Goal: Task Accomplishment & Management: Use online tool/utility

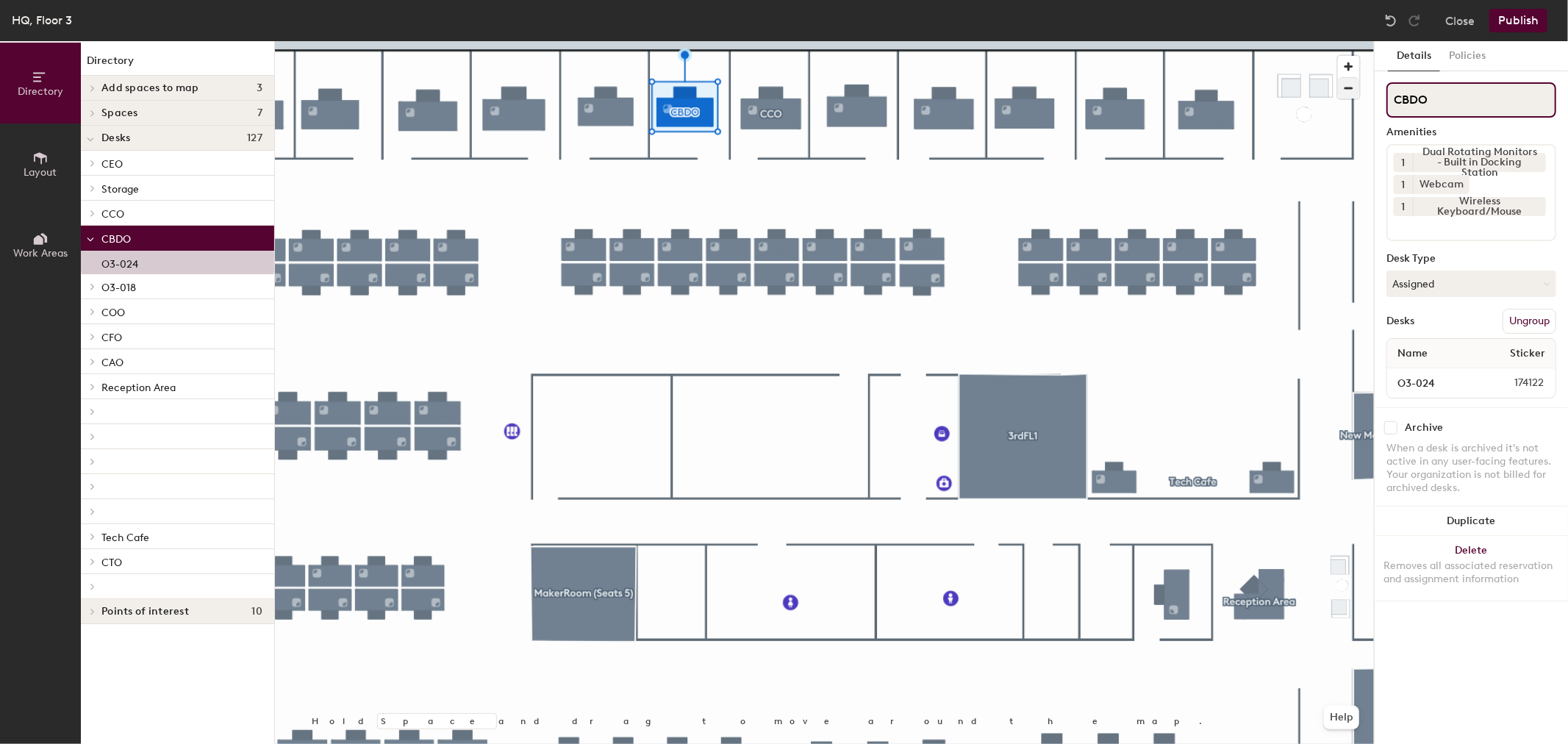
click at [1283, 93] on div "Directory Layout Work Areas Directory Add spaces to map 3 3 Inspiration Room (S…" at bounding box center [784, 392] width 1568 height 703
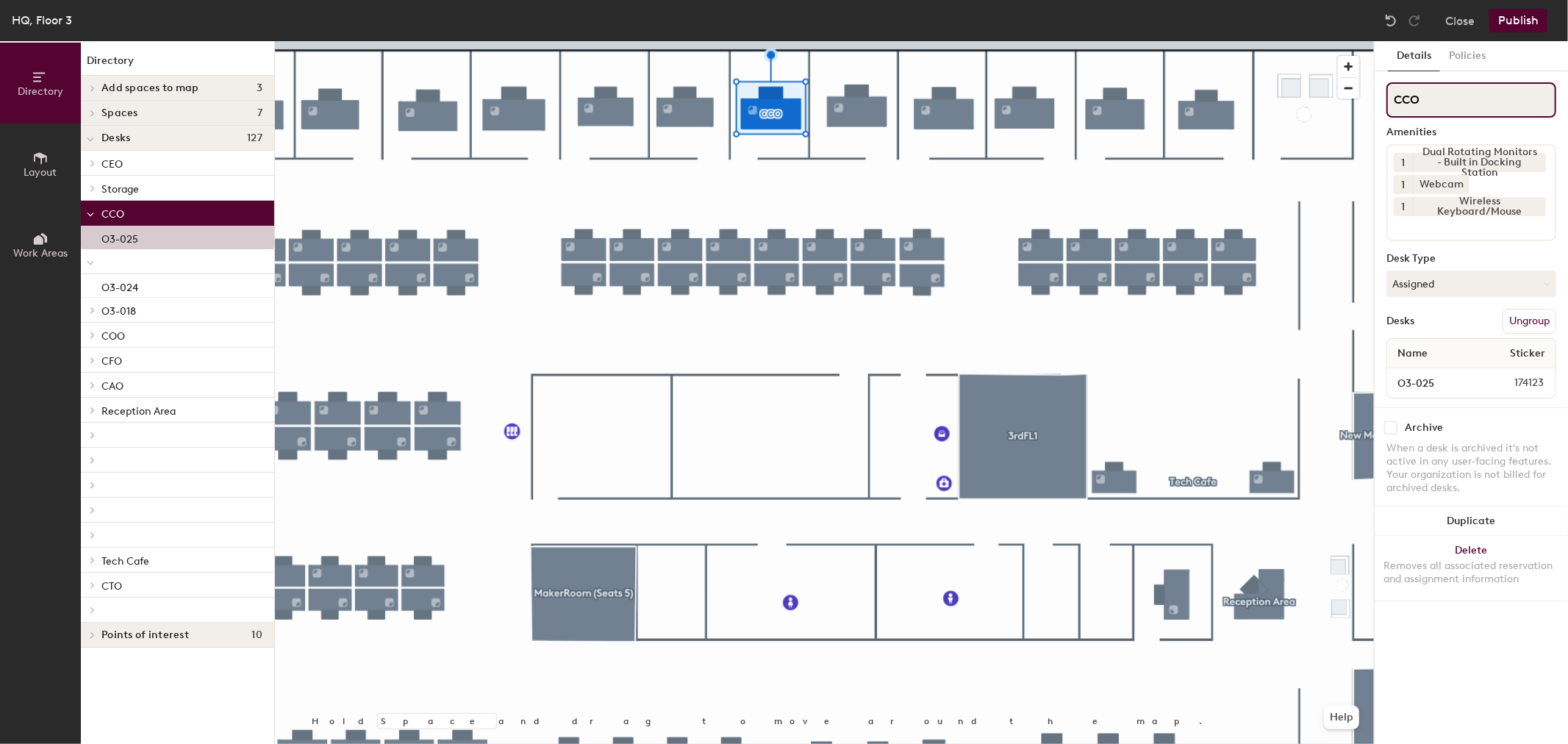
click at [1253, 103] on div "Directory Layout Work Areas Directory Add spaces to map 3 3 Inspiration Room (S…" at bounding box center [784, 392] width 1568 height 703
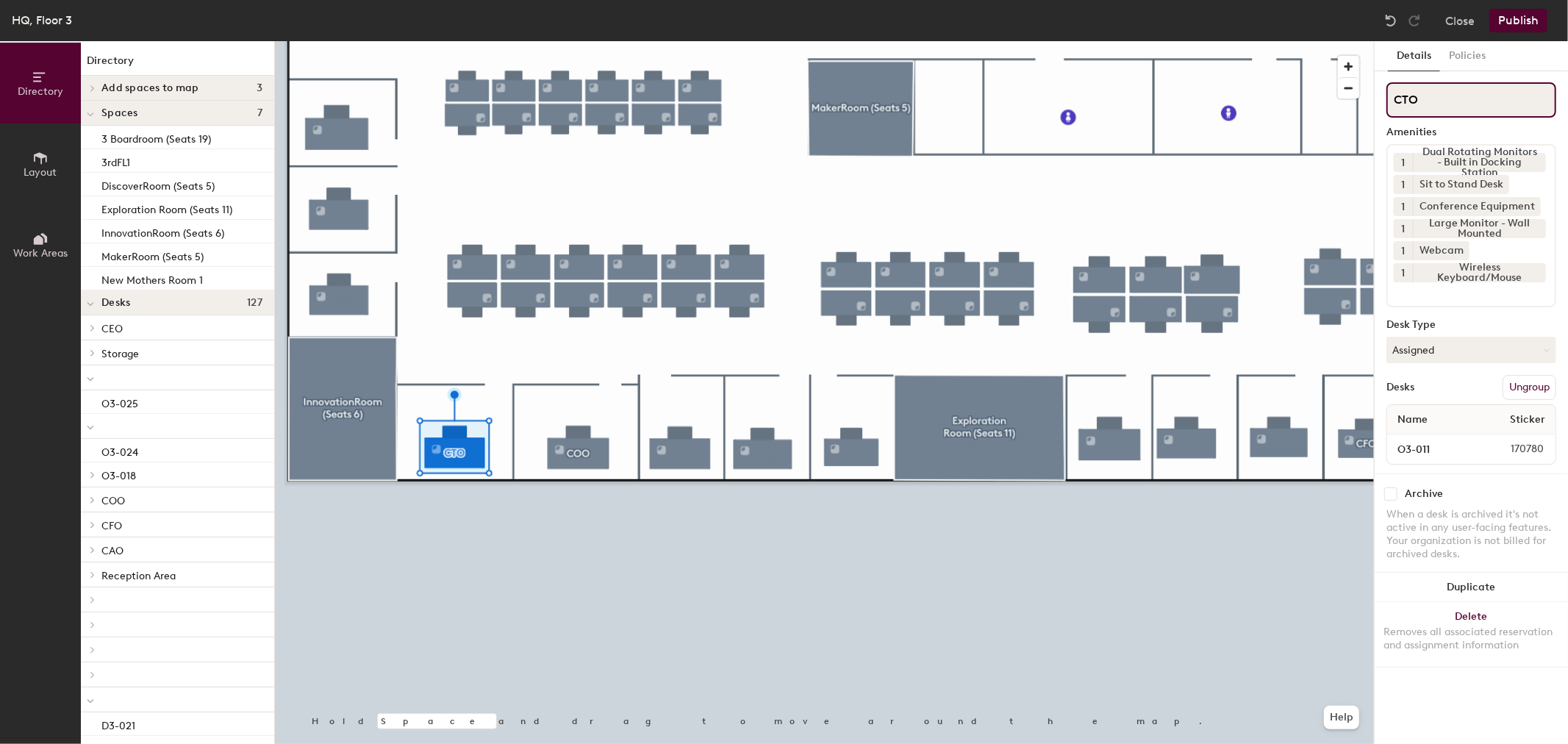
drag, startPoint x: 1453, startPoint y: 98, endPoint x: 1377, endPoint y: 98, distance: 76.0
click at [1377, 98] on div "Details Policies CTO Amenities 1 Dual Rotating Monitors - Built in Docking Stat…" at bounding box center [1471, 392] width 193 height 703
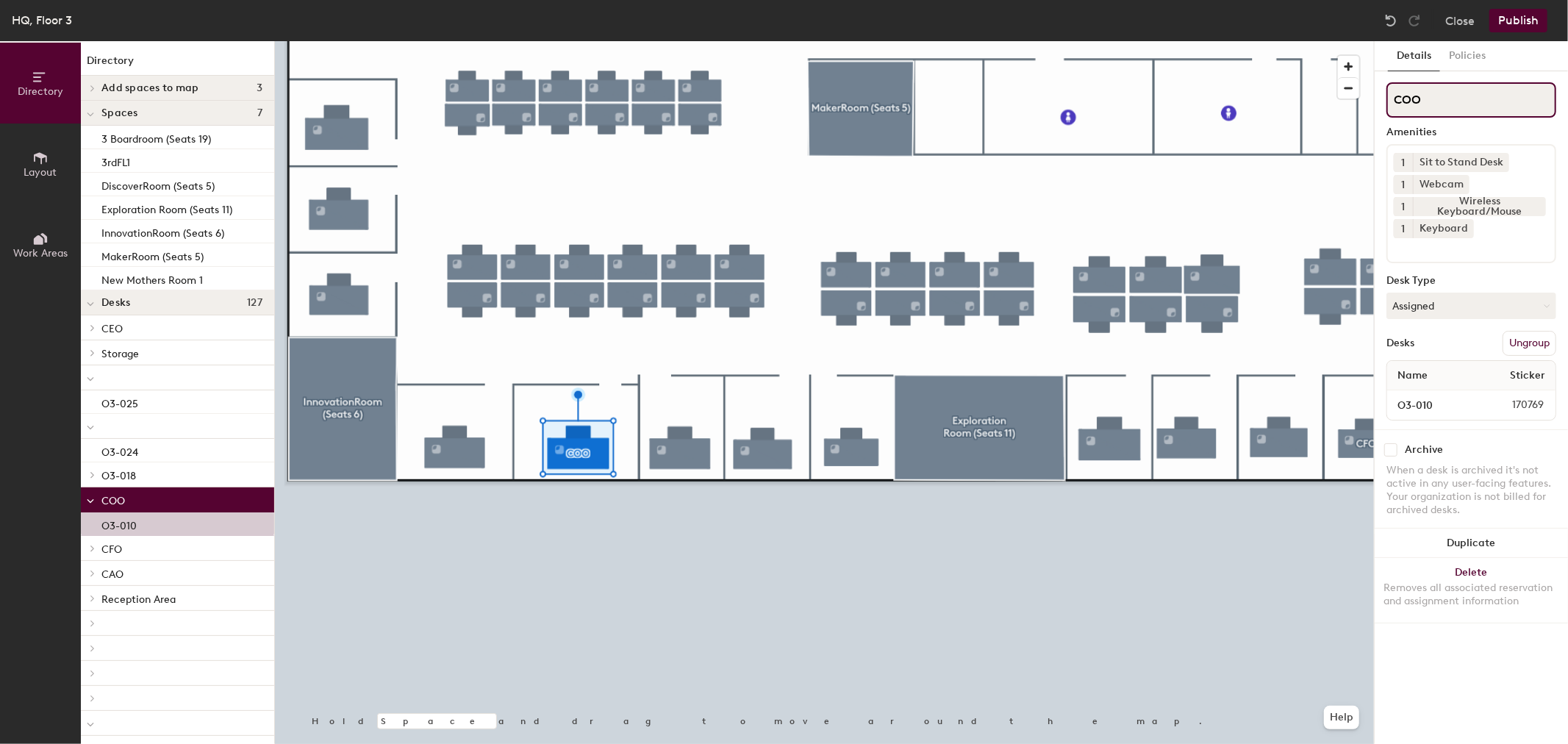
click at [1169, 86] on div "Directory Layout Work Areas Directory Add spaces to map 3 3 Inspiration Room (S…" at bounding box center [784, 392] width 1568 height 703
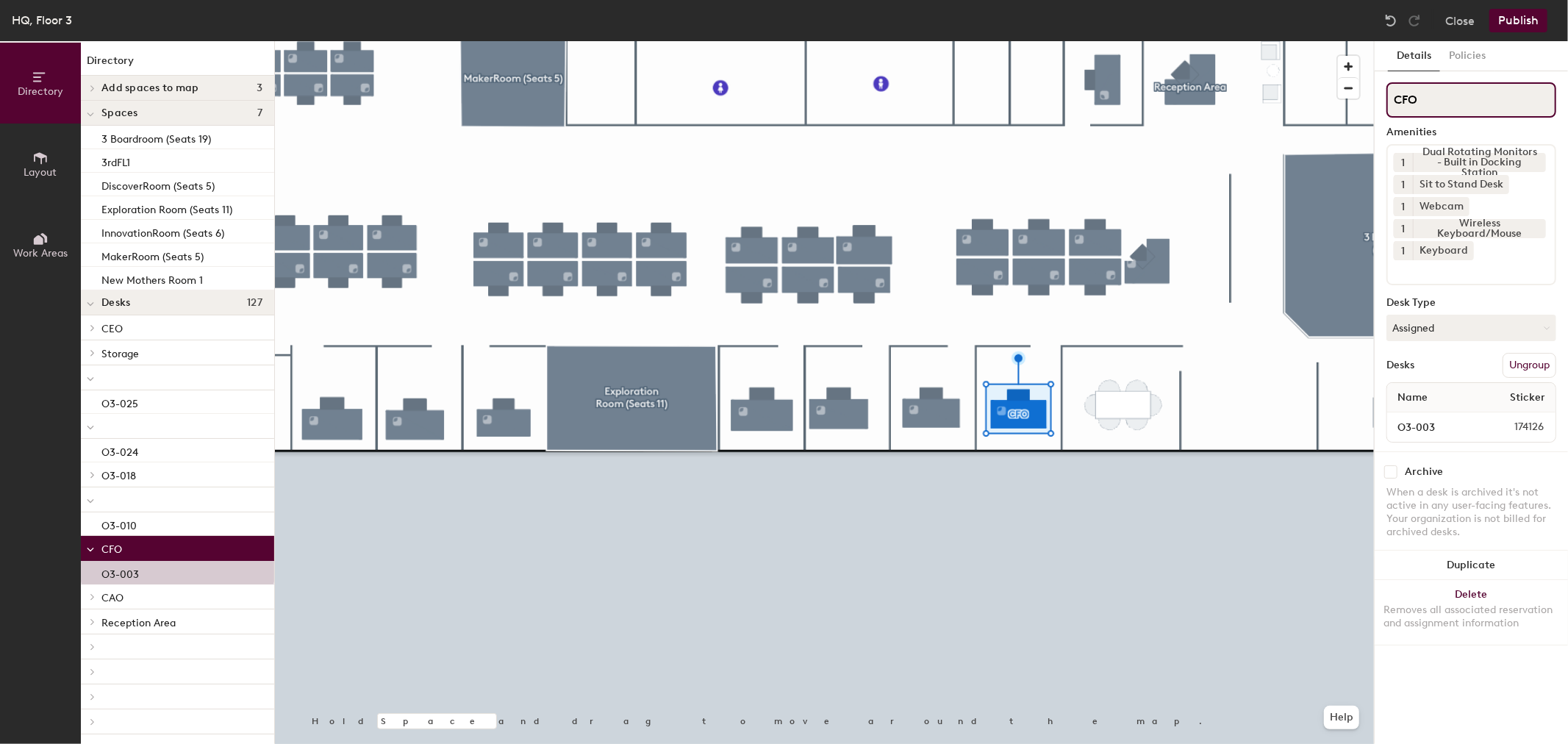
click at [1154, 93] on div "Directory Layout Work Areas Directory Add spaces to map 3 3 Inspiration Room (S…" at bounding box center [784, 392] width 1568 height 703
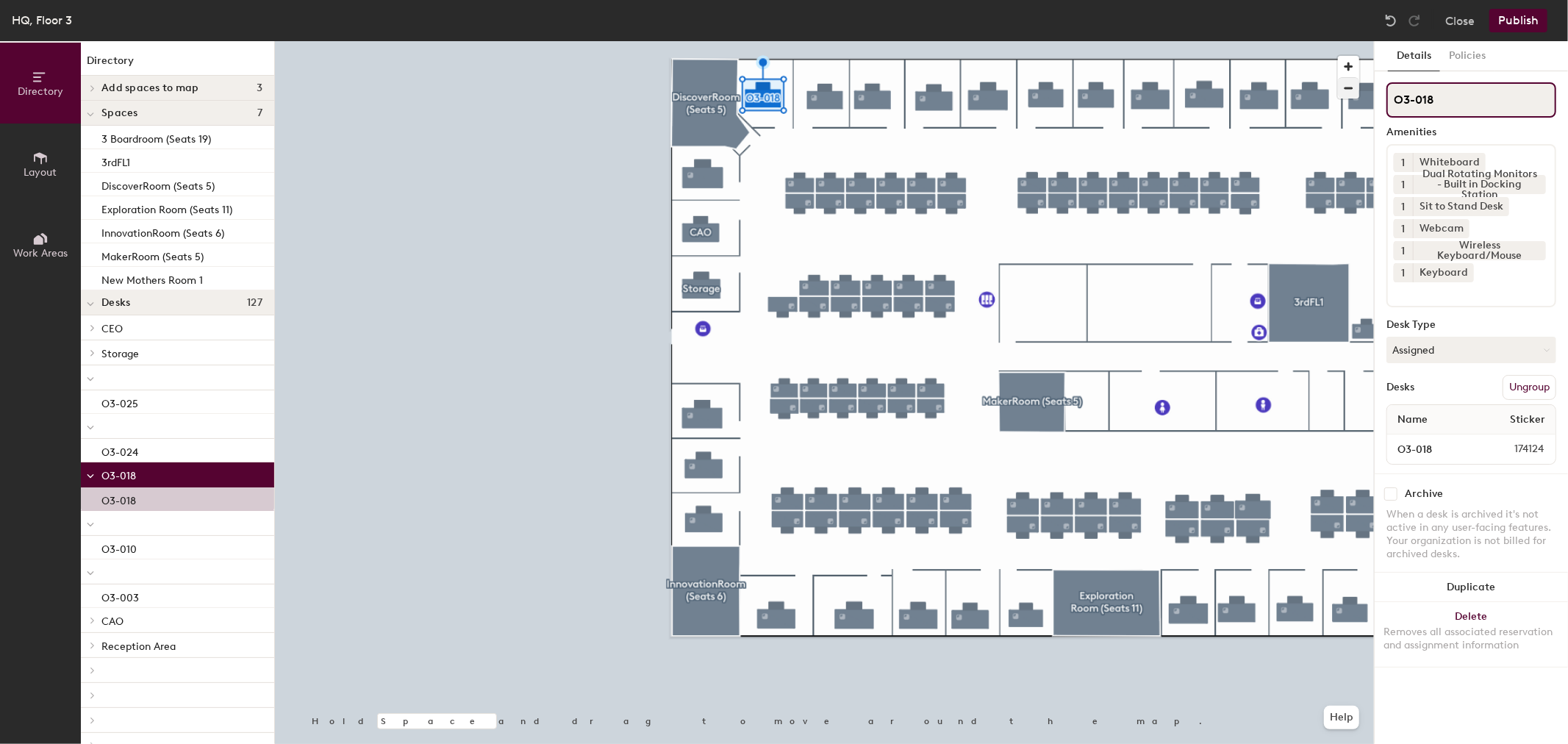
click at [1319, 72] on div "Directory Layout Work Areas Directory Add spaces to map 3 3 Inspiration Room (S…" at bounding box center [784, 392] width 1568 height 703
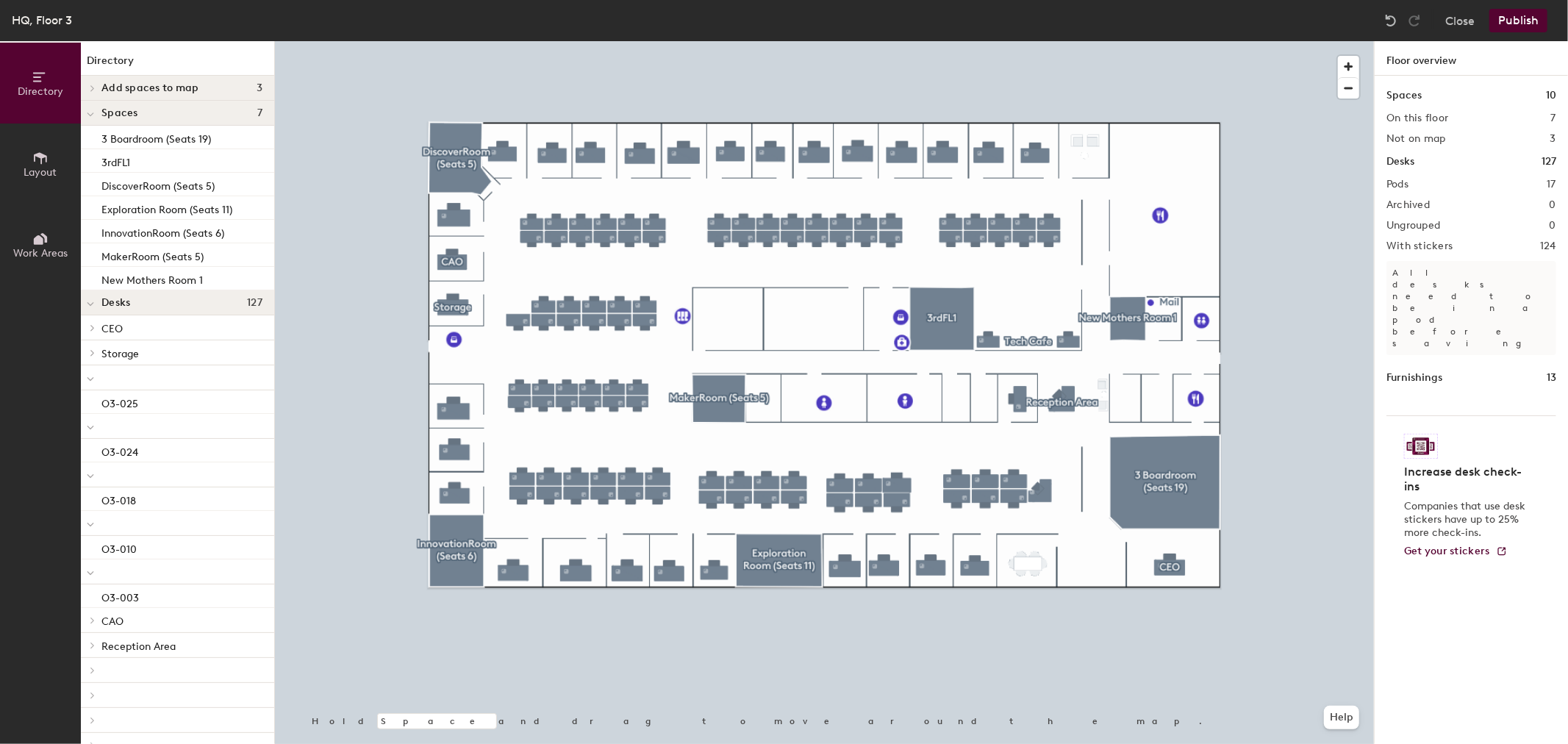
click at [461, 41] on div at bounding box center [824, 41] width 1099 height 0
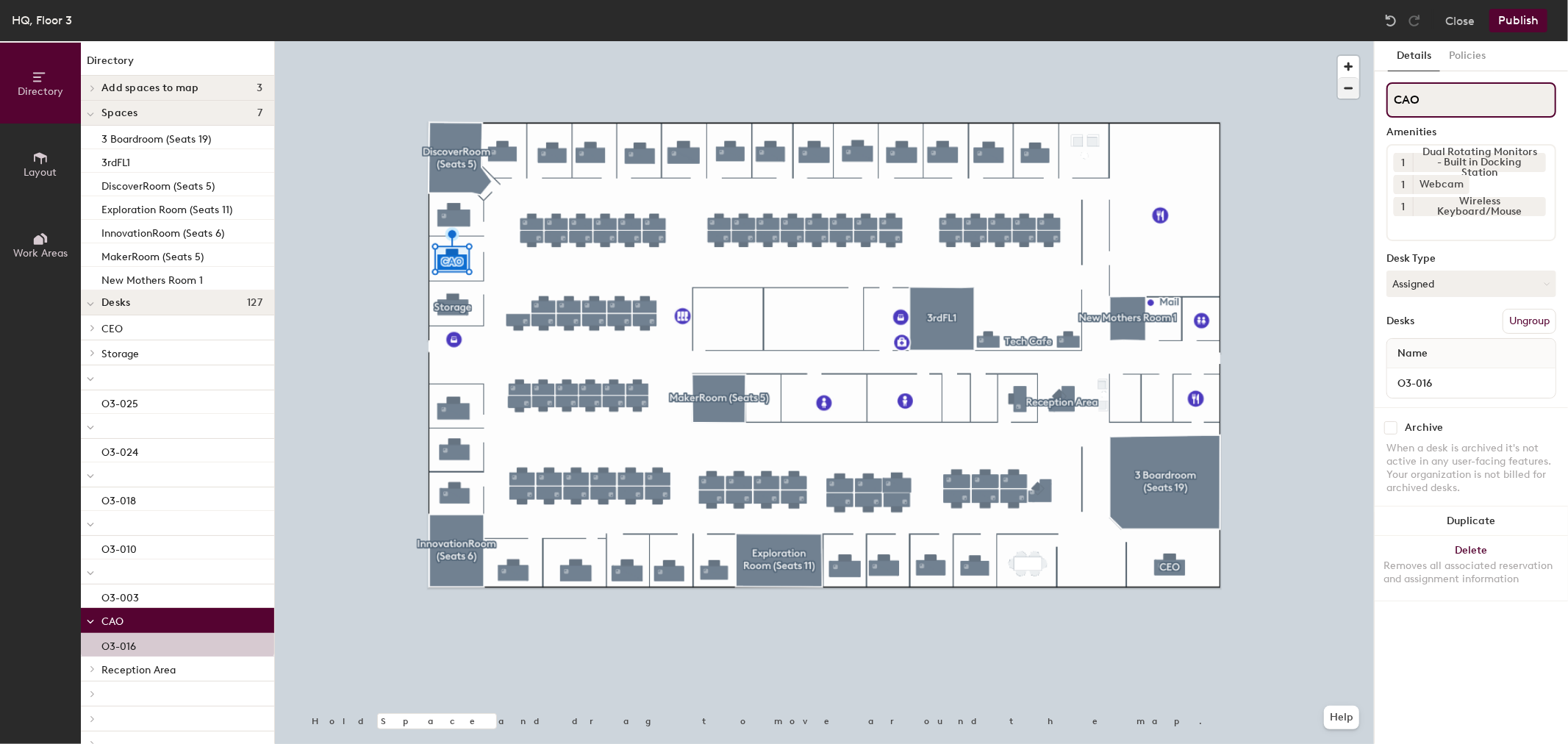
click at [1336, 94] on div "Directory Layout Work Areas Directory Add spaces to map 3 3 Inspiration Room (S…" at bounding box center [784, 392] width 1568 height 703
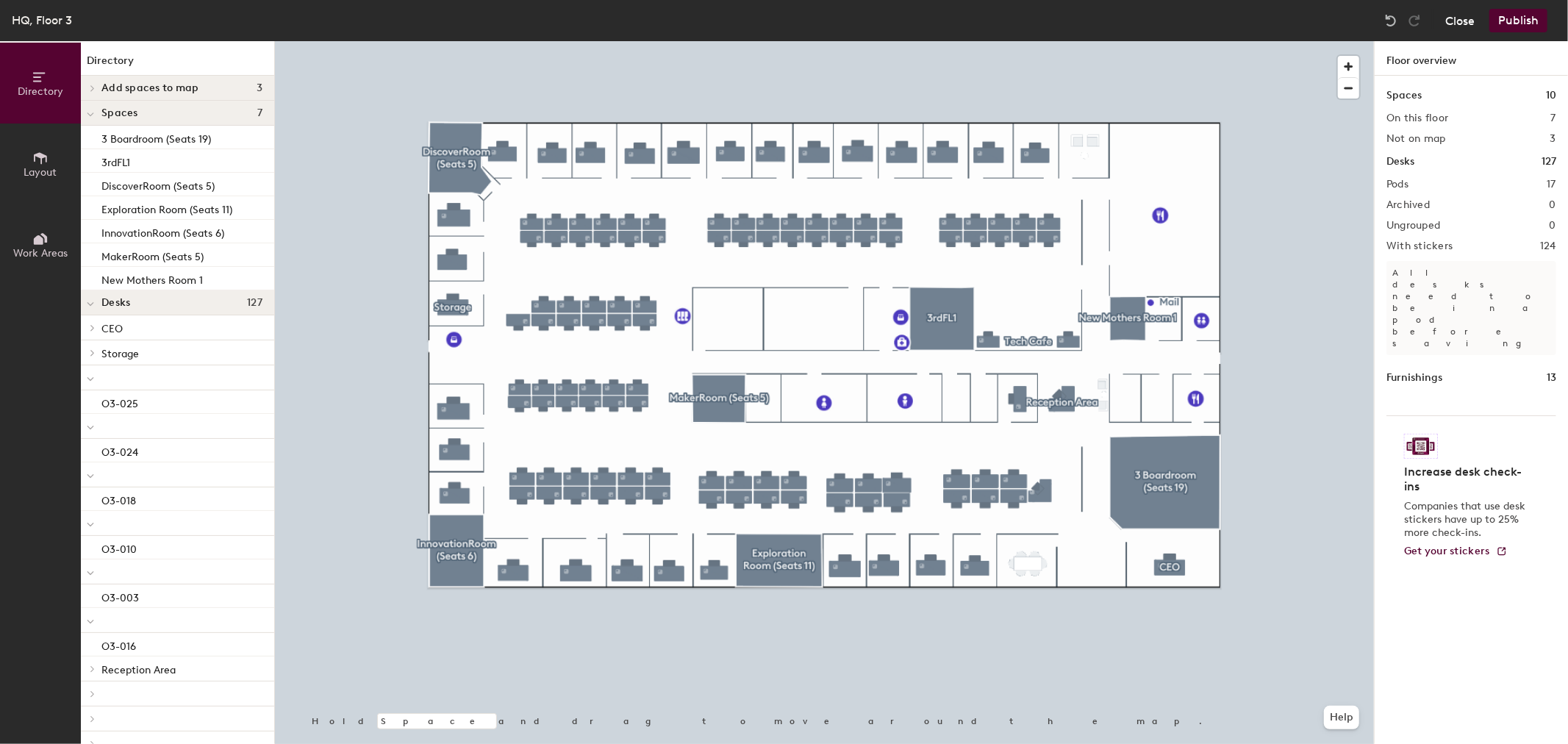
click at [1456, 23] on button "Close" at bounding box center [1460, 20] width 30 height 23
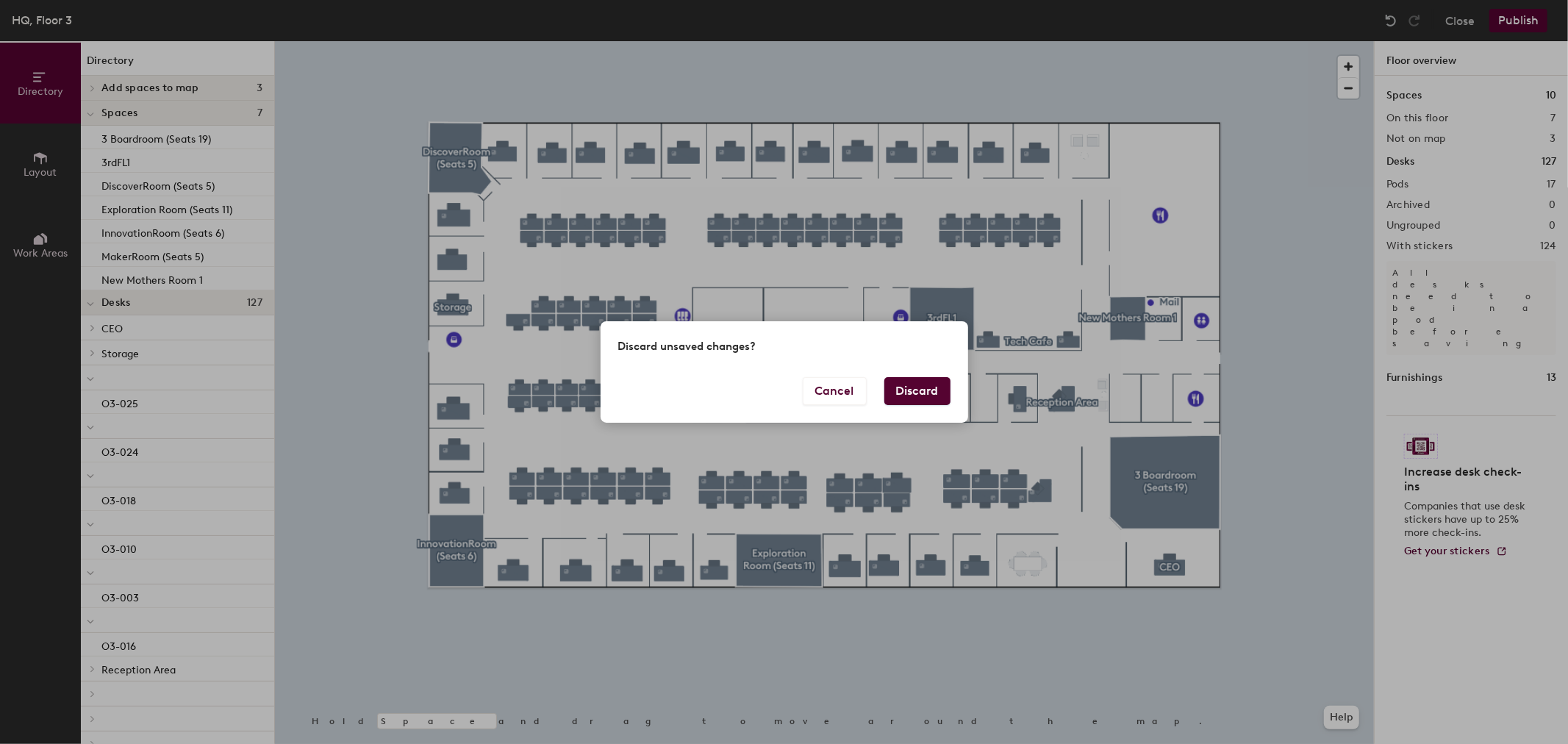
click at [933, 391] on button "Discard" at bounding box center [916, 392] width 66 height 28
